Goal: Submit feedback/report problem

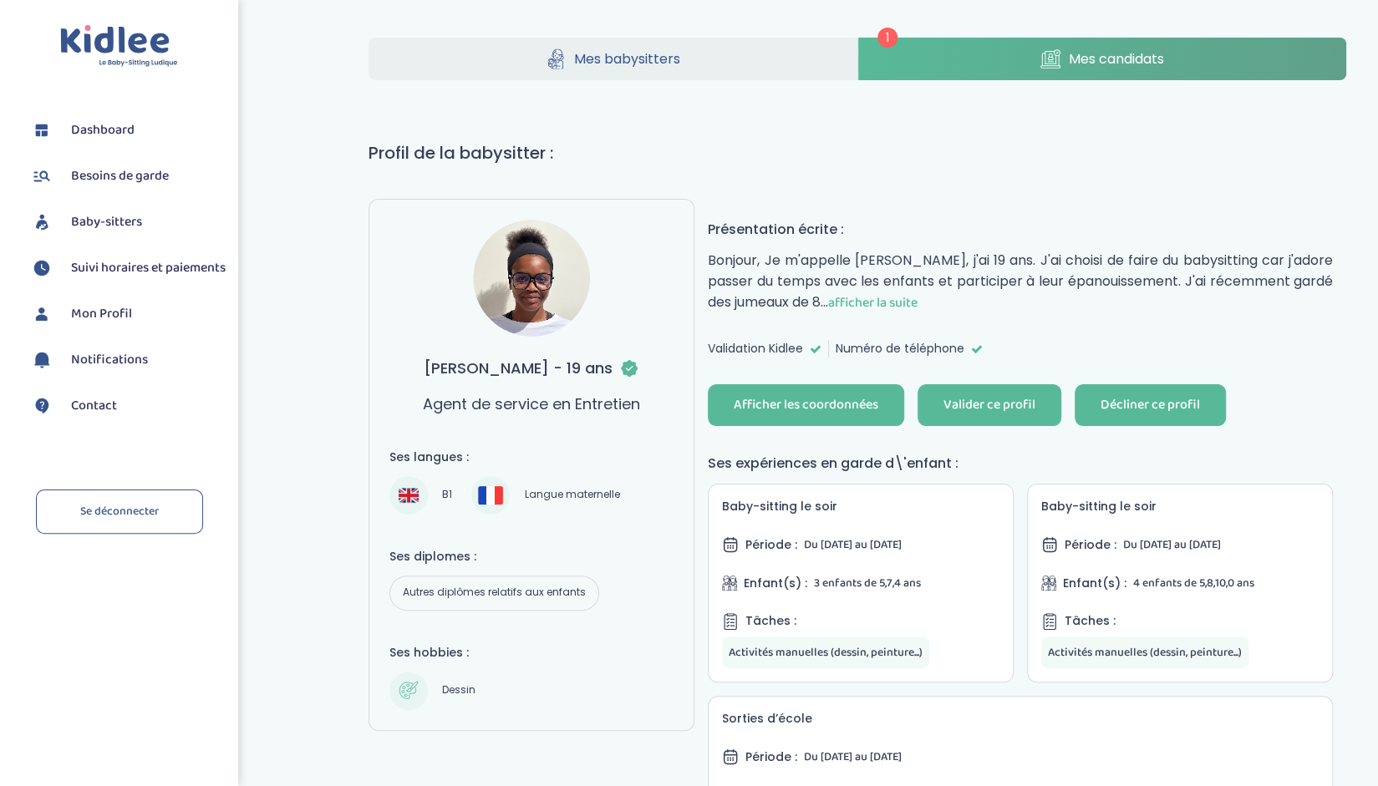
click at [1165, 407] on div "Décliner ce profil" at bounding box center [1149, 405] width 99 height 19
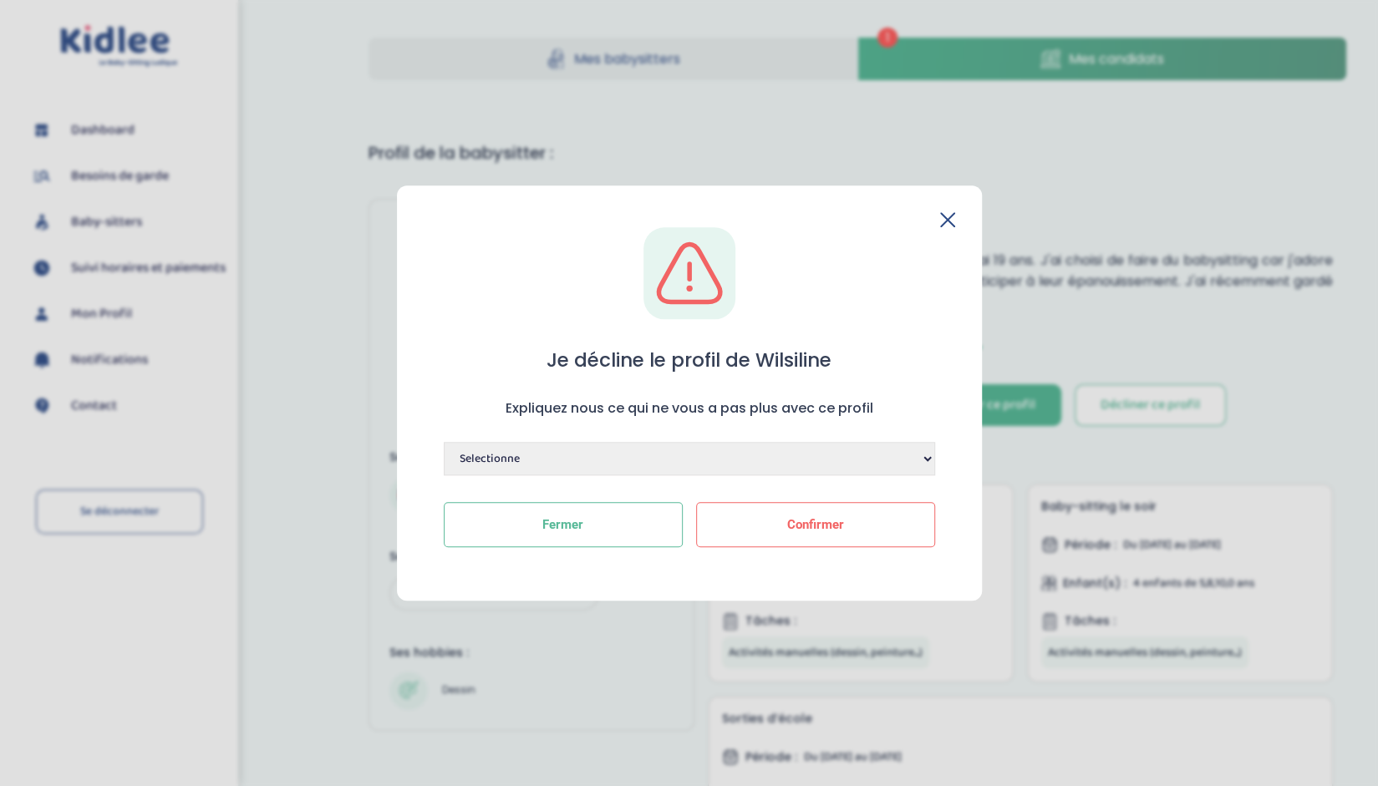
click at [712, 459] on select "Selectionne Manque de dynamisme Manque d'expérience Manque de motivation Dispon…" at bounding box center [689, 458] width 491 height 33
click at [947, 230] on div "Je décline le profil de [PERSON_NAME] Expliquez nous ce qui ne vous a pas plus …" at bounding box center [689, 401] width 531 height 348
click at [948, 220] on icon at bounding box center [947, 219] width 15 height 15
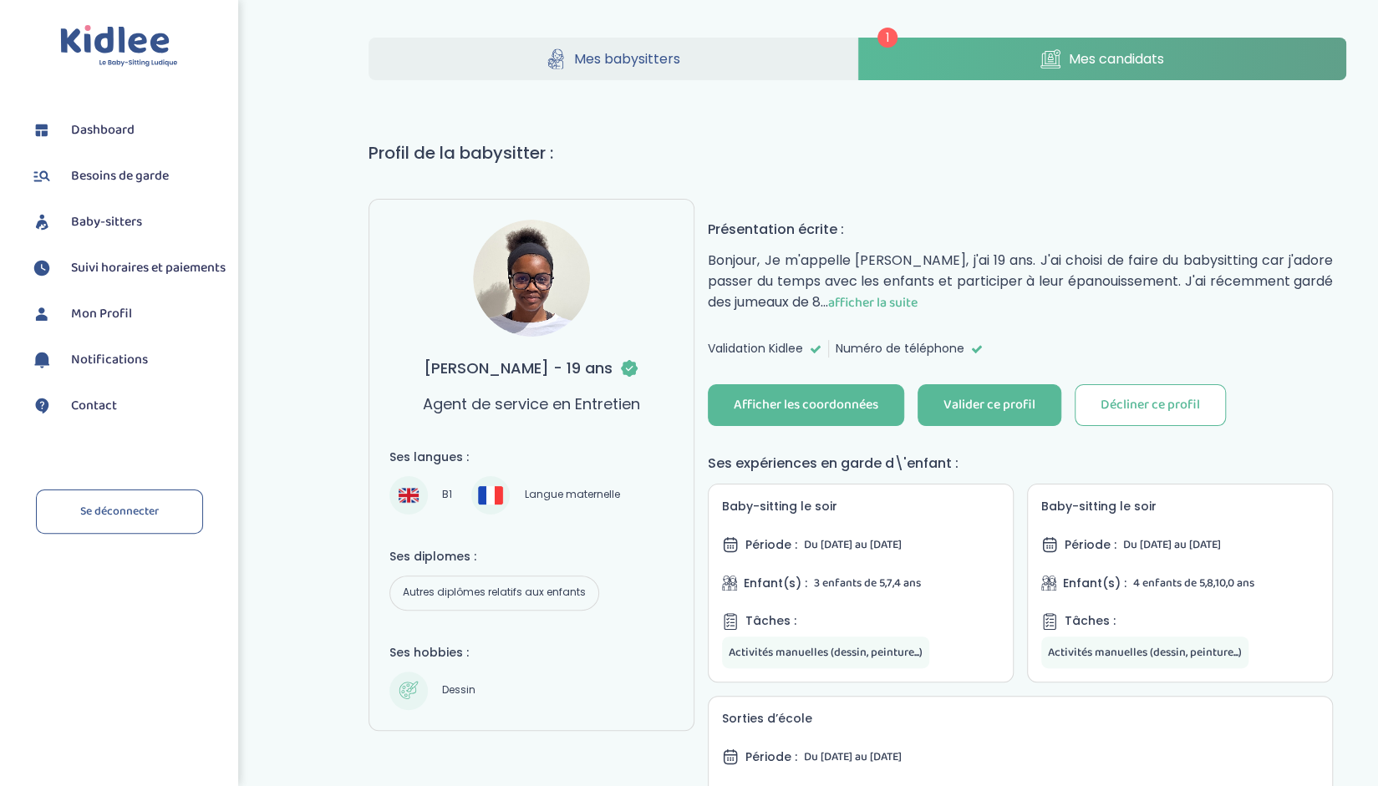
click at [917, 295] on span "afficher la suite" at bounding box center [872, 302] width 89 height 21
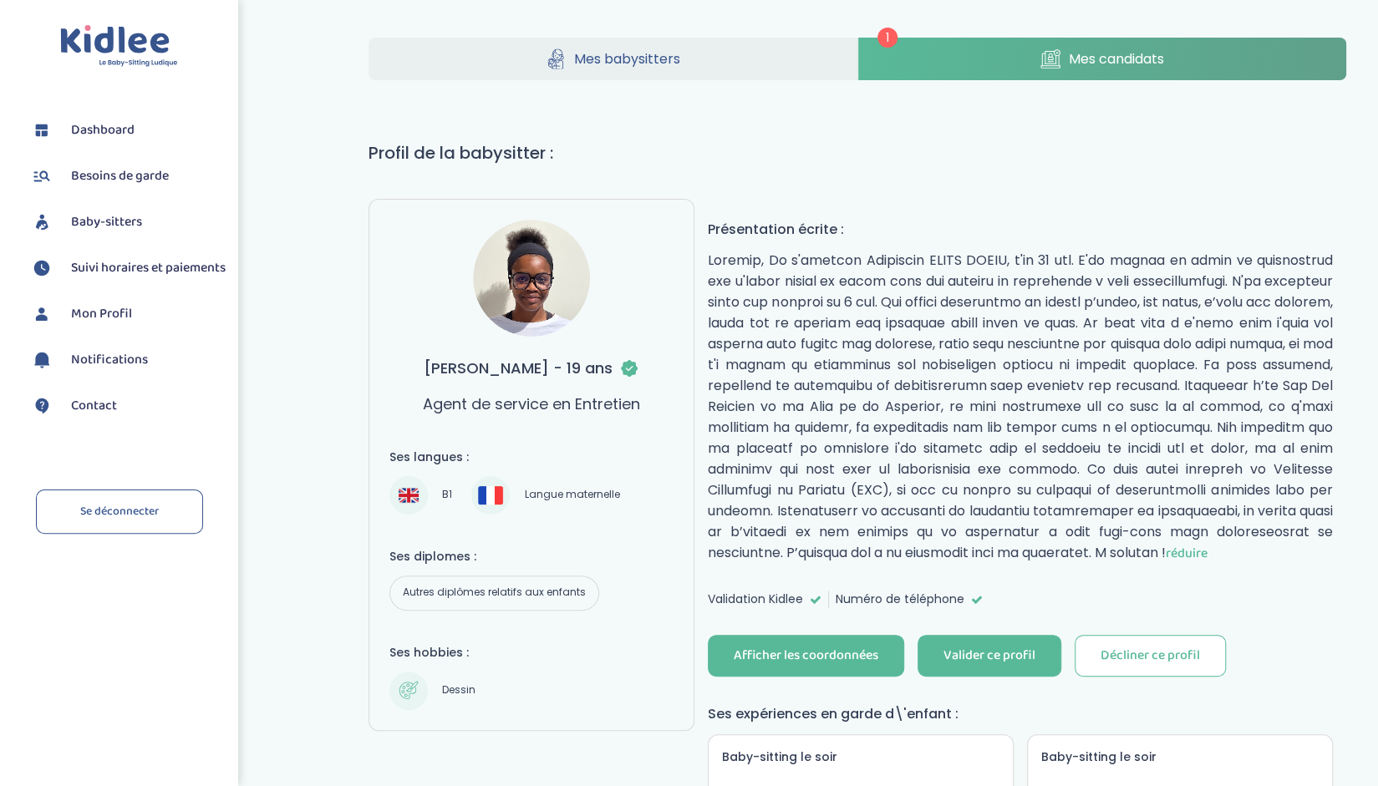
scroll to position [7, 0]
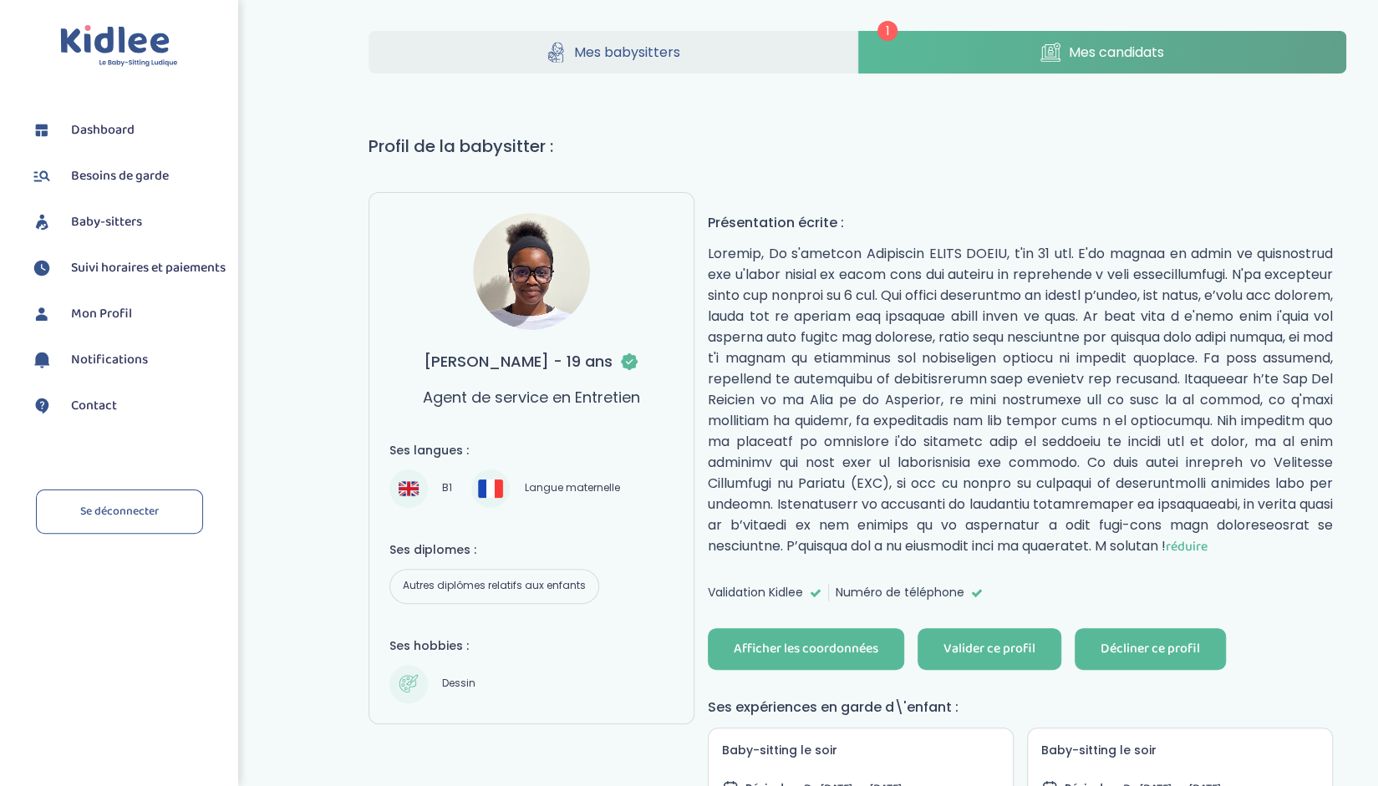
click at [1122, 640] on div "Décliner ce profil" at bounding box center [1149, 649] width 99 height 19
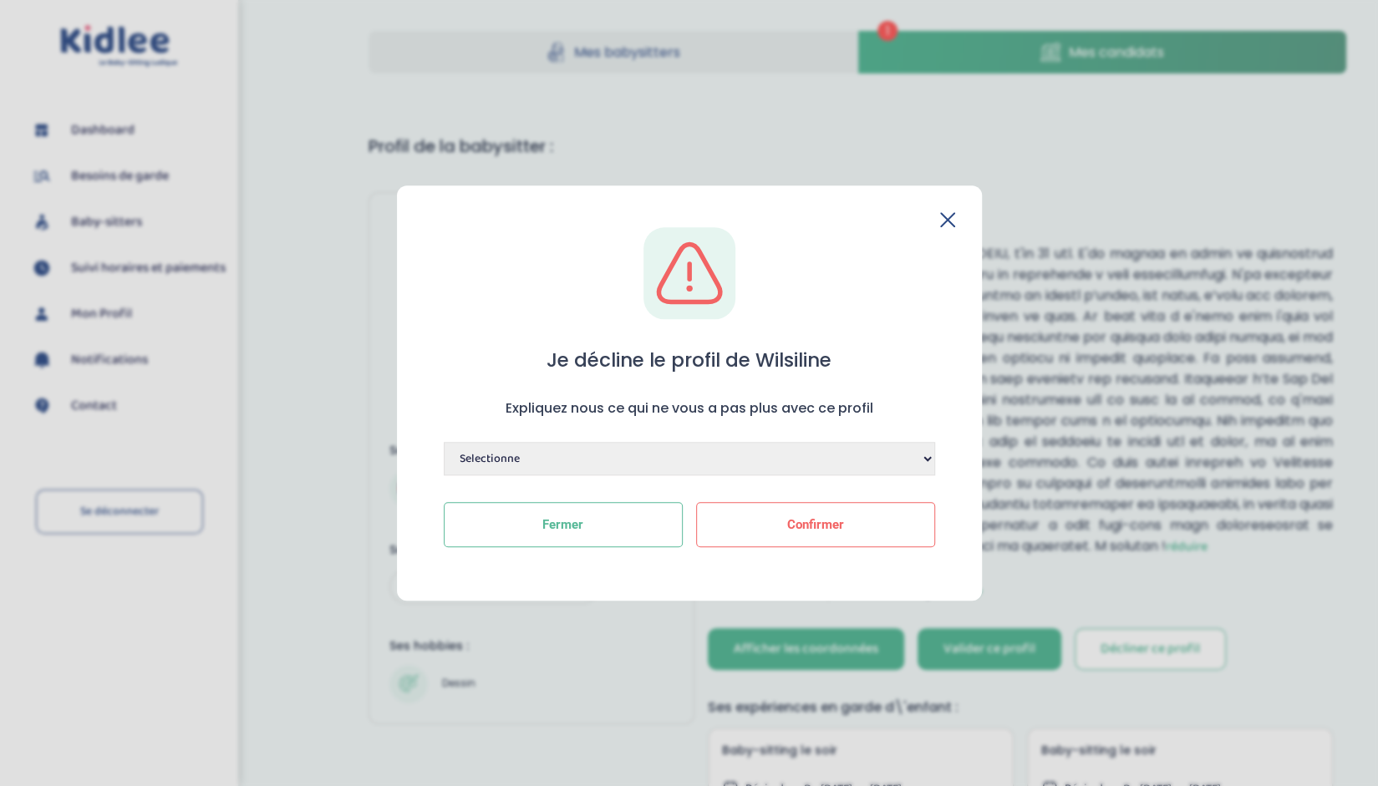
click at [926, 464] on select "Selectionne Manque de dynamisme Manque d'expérience Manque de motivation Dispon…" at bounding box center [689, 458] width 491 height 33
select select "Autre"
click at [444, 442] on select "Selectionne Manque de dynamisme Manque d'expérience Manque de motivation Dispon…" at bounding box center [689, 458] width 491 height 33
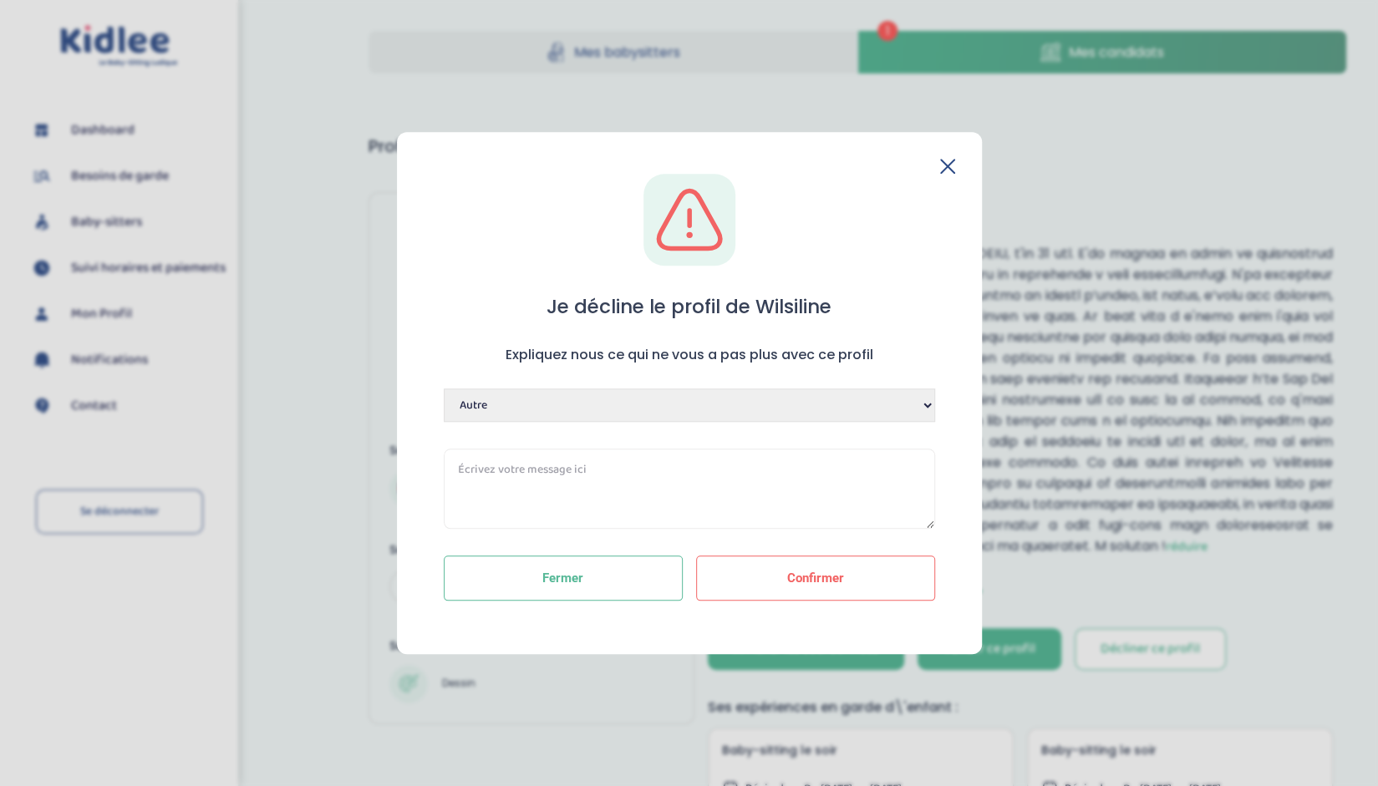
click at [541, 485] on textarea at bounding box center [689, 489] width 491 height 80
click at [663, 470] on textarea "il semble que [PERSON_NAME] cherche du travail. Ce type de profil présente un r…" at bounding box center [689, 489] width 491 height 80
click at [914, 468] on textarea "il semble que [PERSON_NAME] cherche du travail temps plein. Ce type de profil p…" at bounding box center [689, 489] width 491 height 80
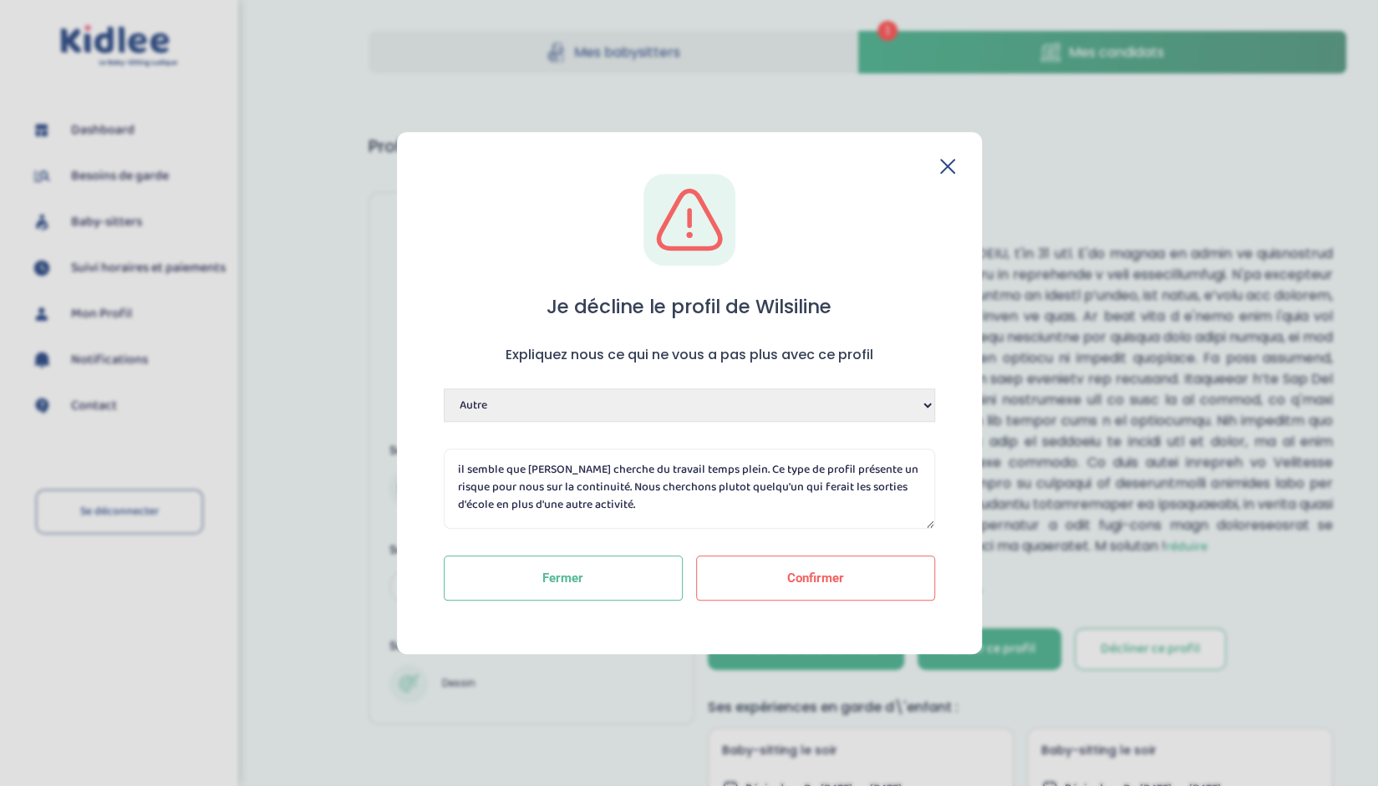
click at [595, 487] on textarea "il semble que [PERSON_NAME] cherche du travail temps plein. Ce type de profil p…" at bounding box center [689, 489] width 491 height 80
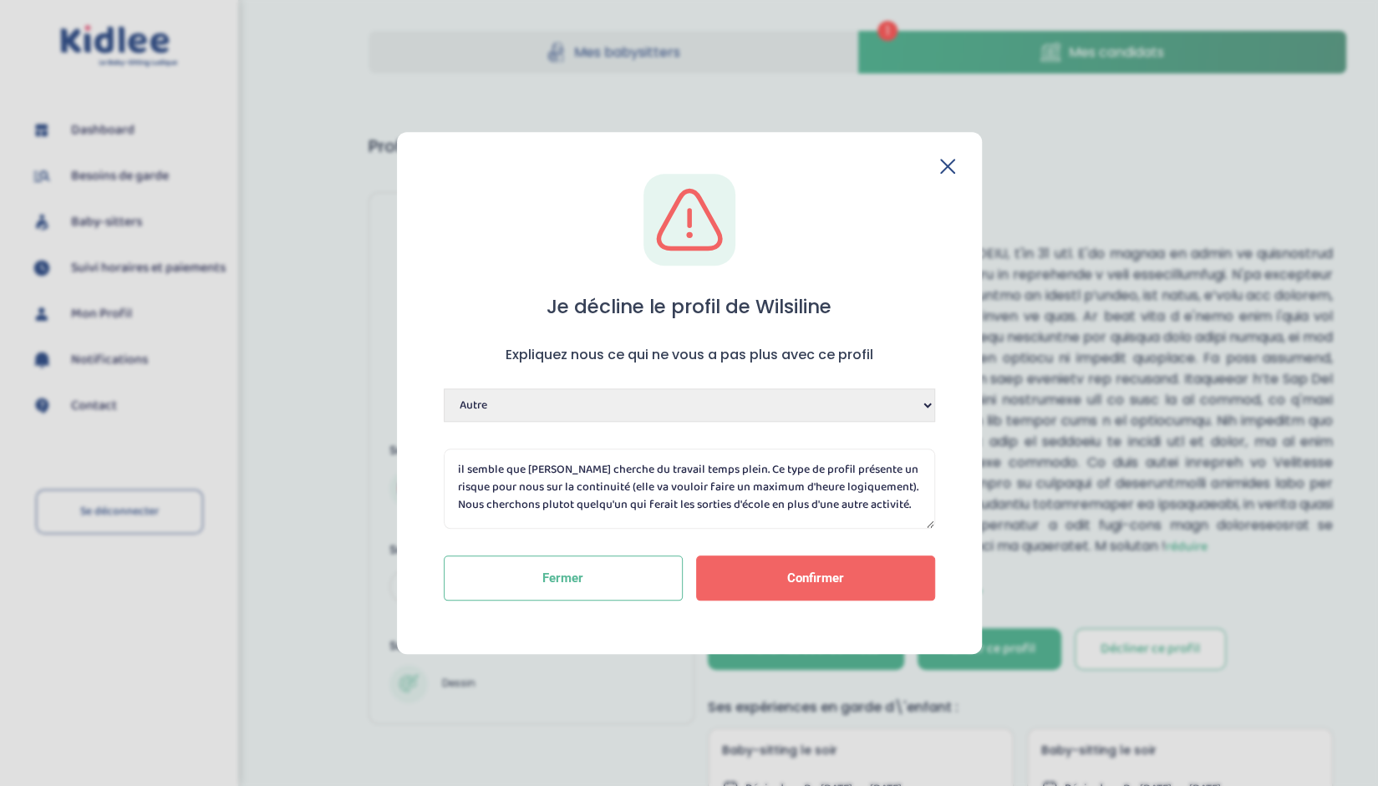
type textarea "il semble que [PERSON_NAME] cherche du travail temps plein. Ce type de profil p…"
click at [810, 577] on span "Confirmer" at bounding box center [815, 578] width 57 height 15
